Goal: Navigation & Orientation: Find specific page/section

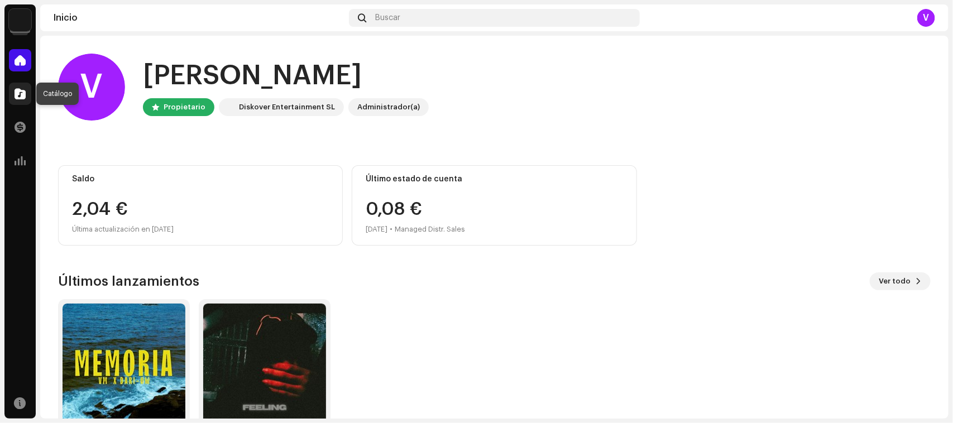
click at [21, 93] on span at bounding box center [20, 93] width 11 height 9
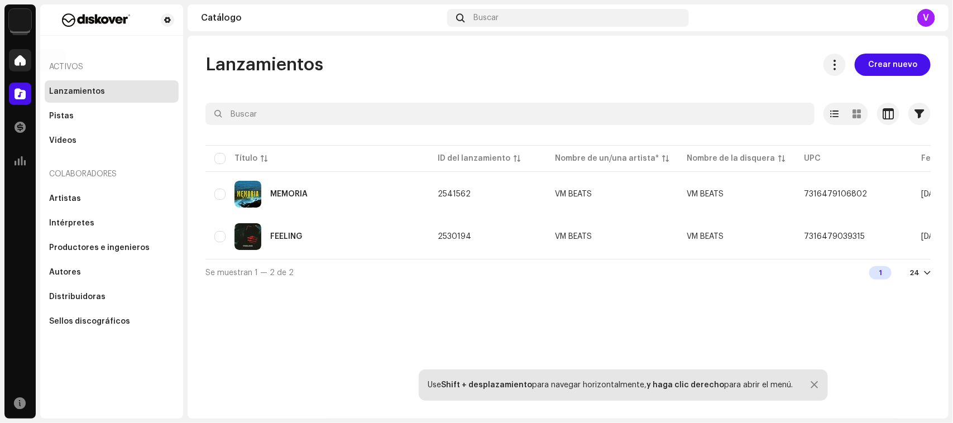
click at [22, 60] on span at bounding box center [20, 60] width 11 height 9
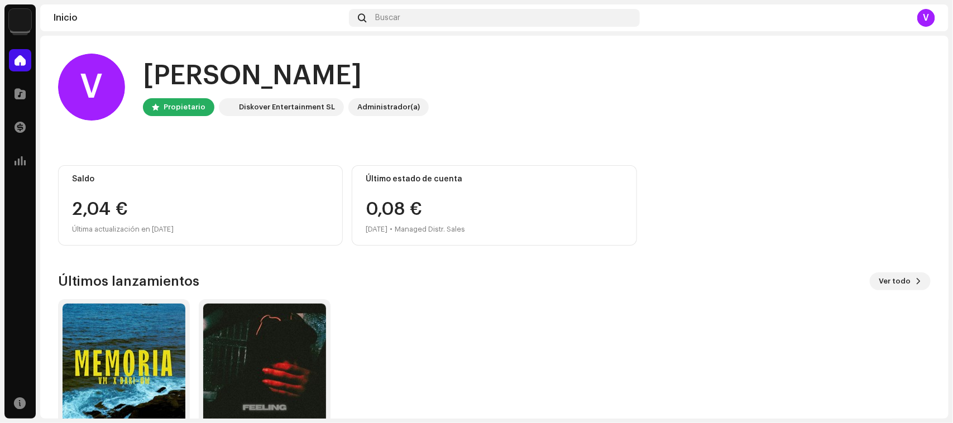
click at [23, 23] on img at bounding box center [20, 20] width 22 height 22
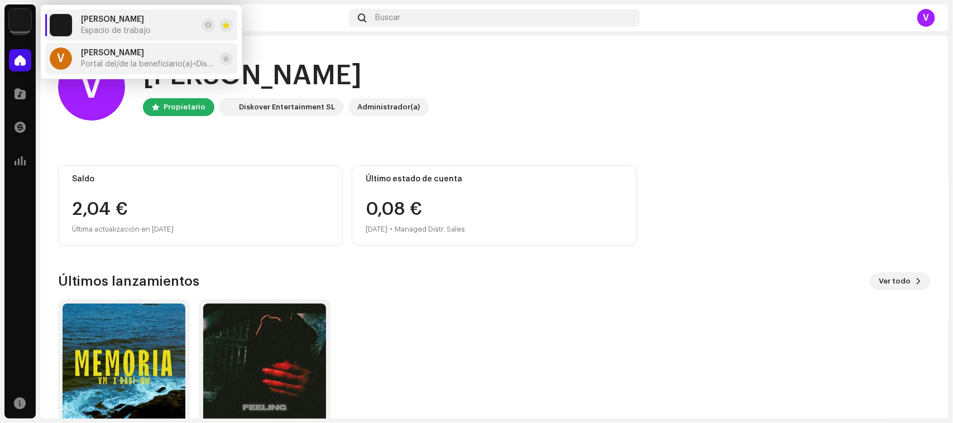
click at [110, 56] on span "[PERSON_NAME]" at bounding box center [112, 53] width 63 height 9
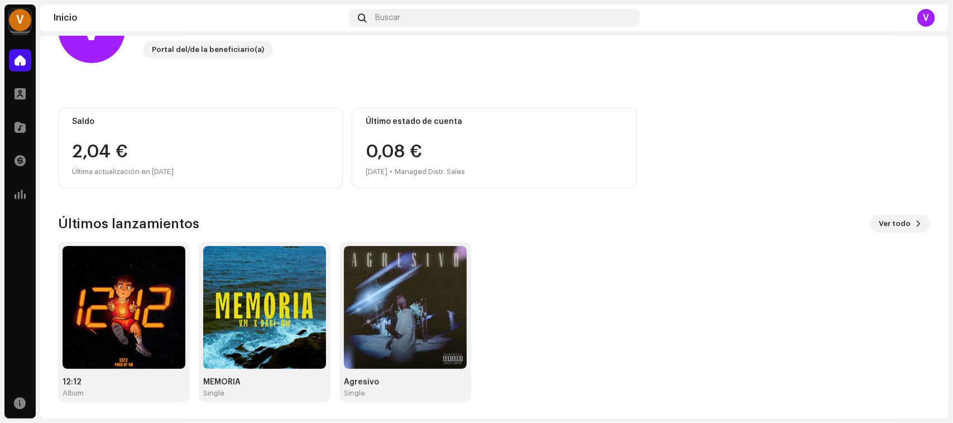
scroll to position [59, 0]
